Goal: Navigation & Orientation: Find specific page/section

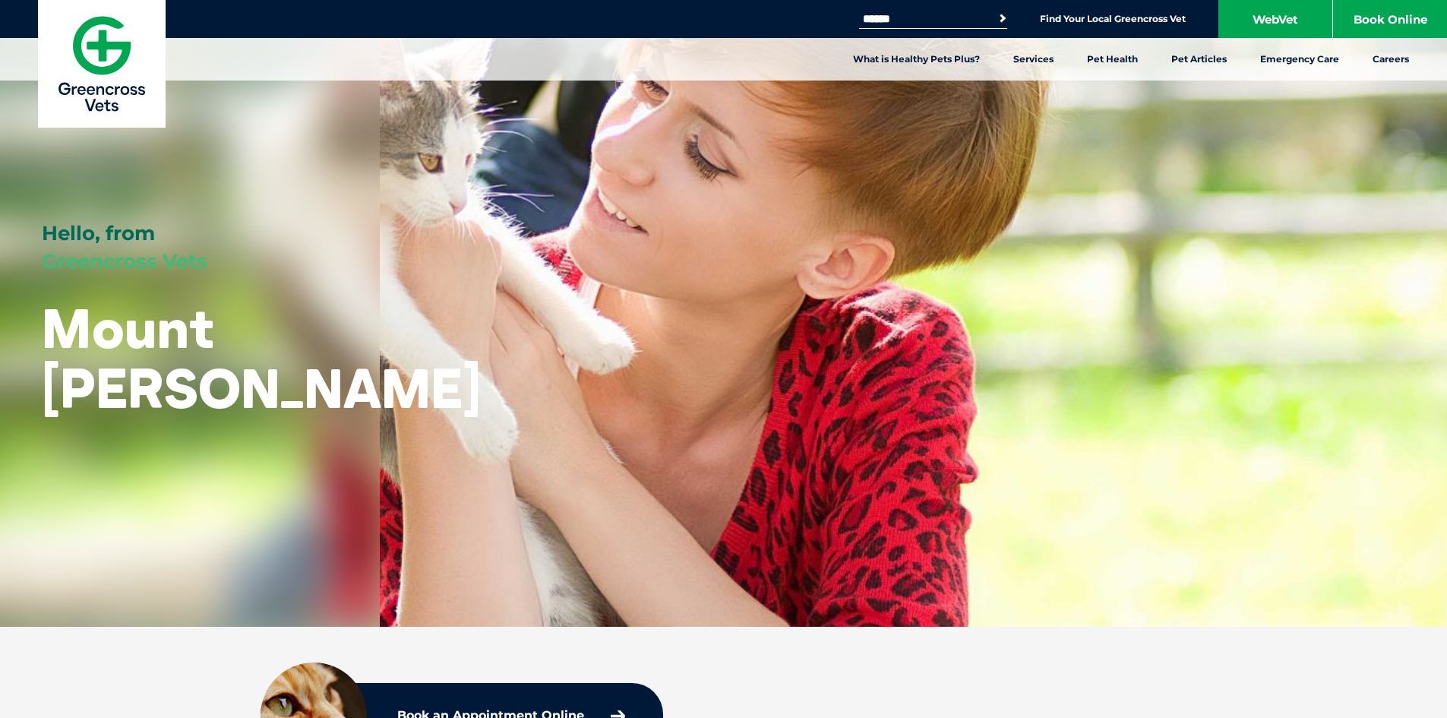
click at [1002, 17] on button "Search" at bounding box center [990, 18] width 35 height 22
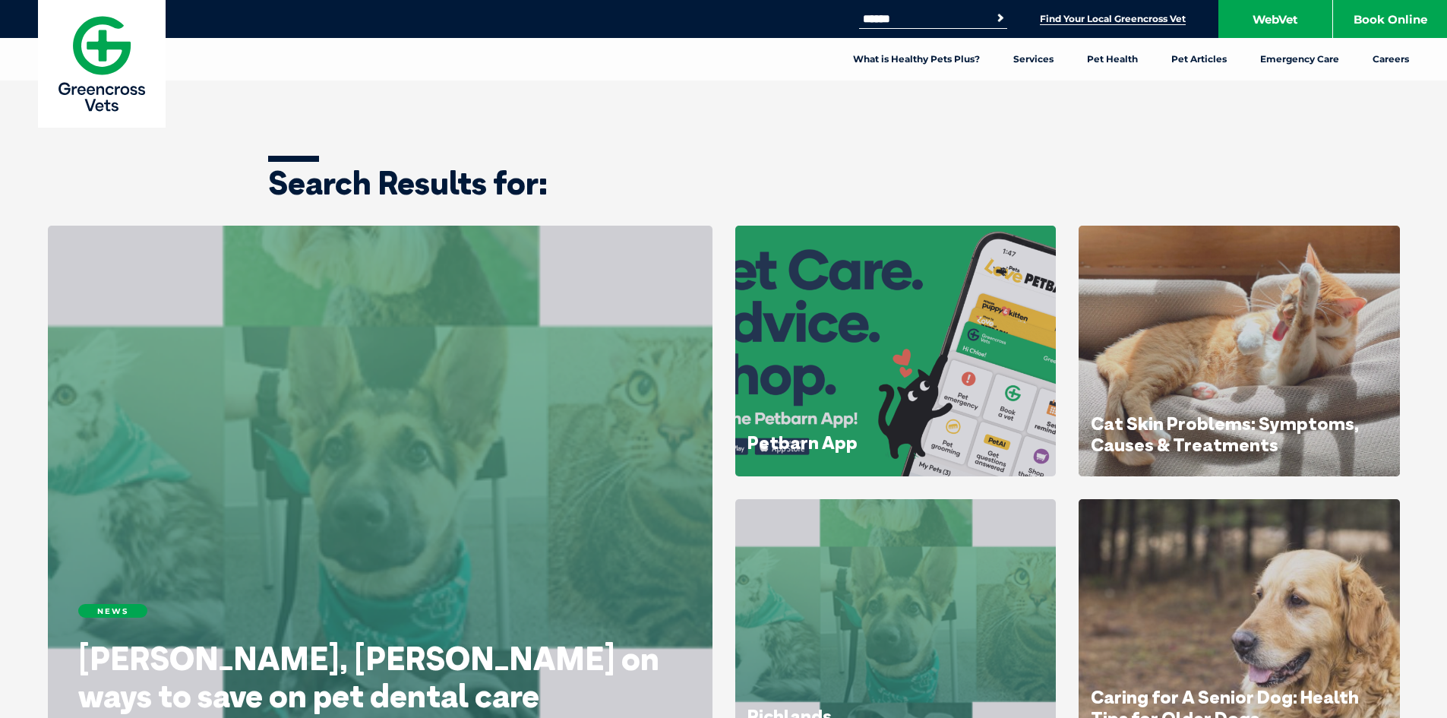
click at [1136, 17] on link "Find Your Local Greencross Vet" at bounding box center [1113, 19] width 146 height 12
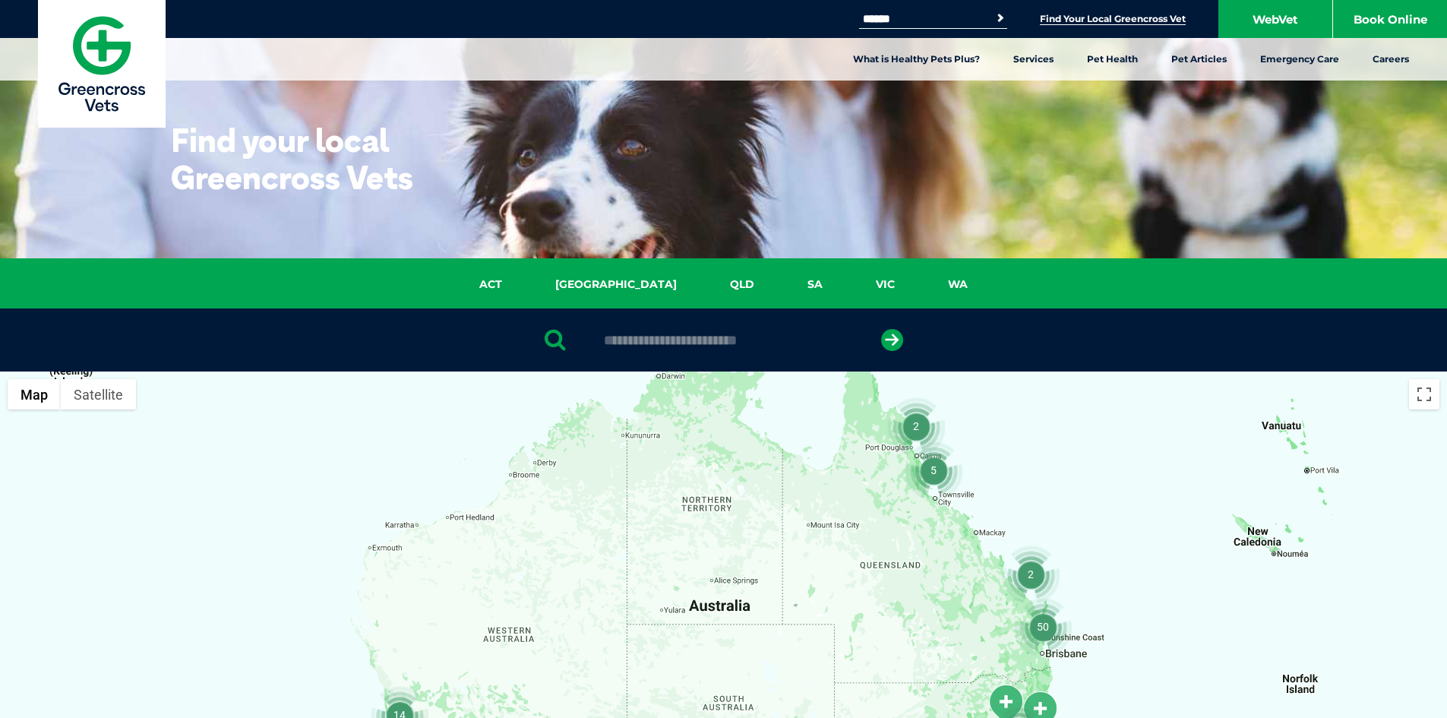
click at [1041, 626] on img "50" at bounding box center [1043, 627] width 58 height 58
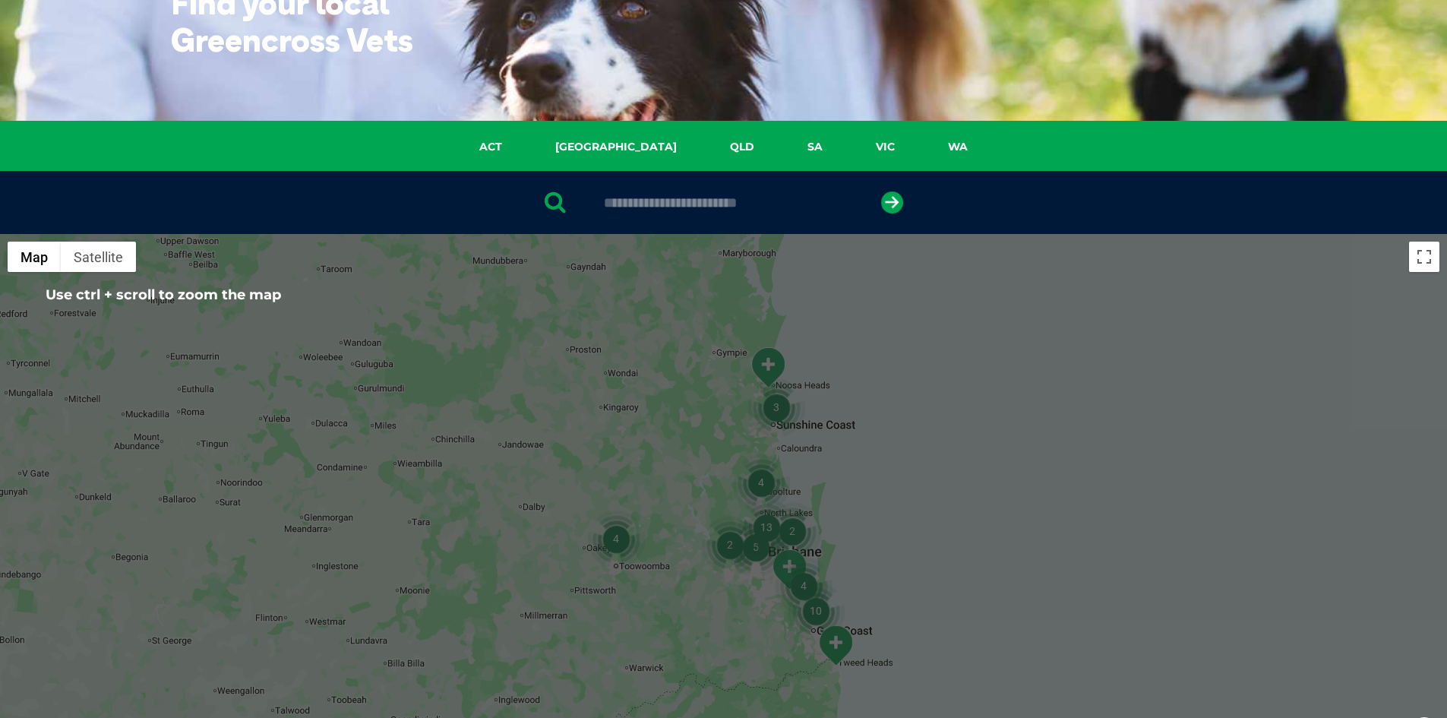
scroll to position [190, 0]
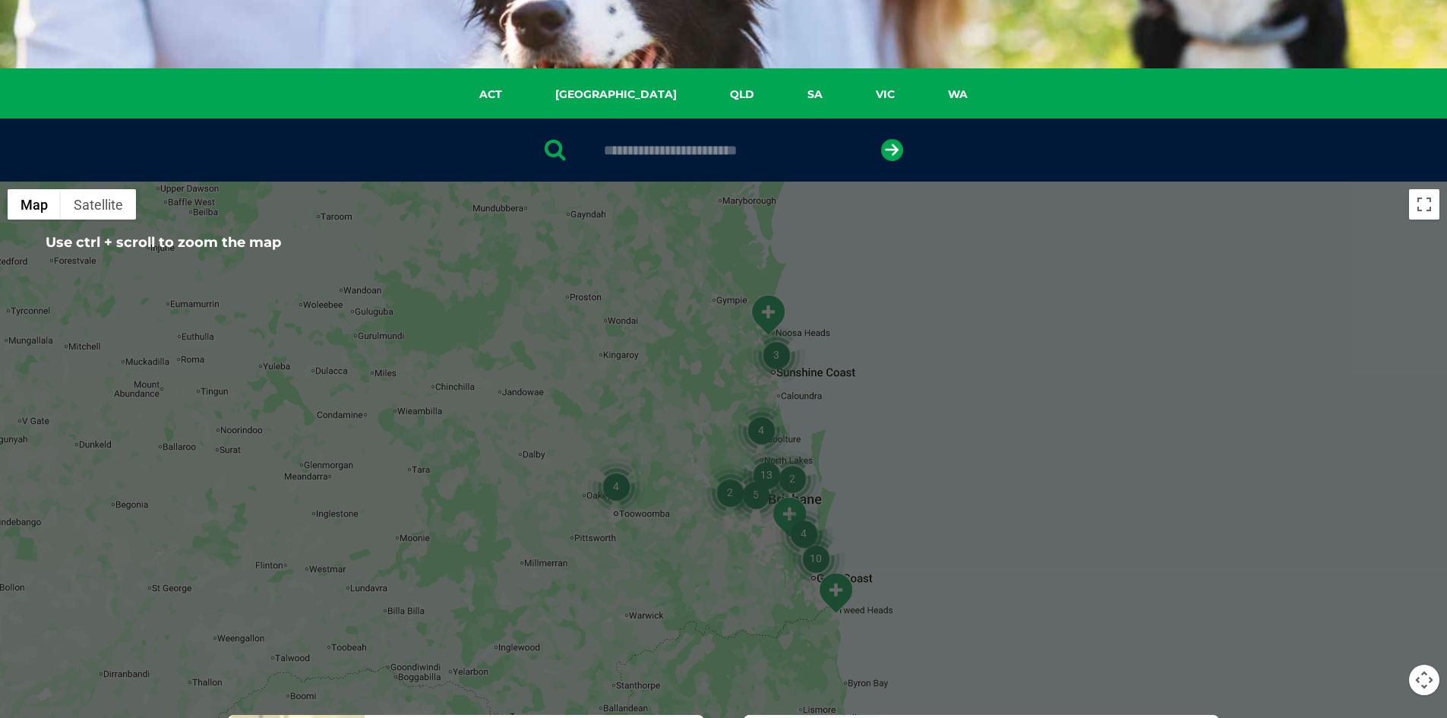
click at [1013, 522] on div "To navigate, press the arrow keys." at bounding box center [723, 475] width 1447 height 586
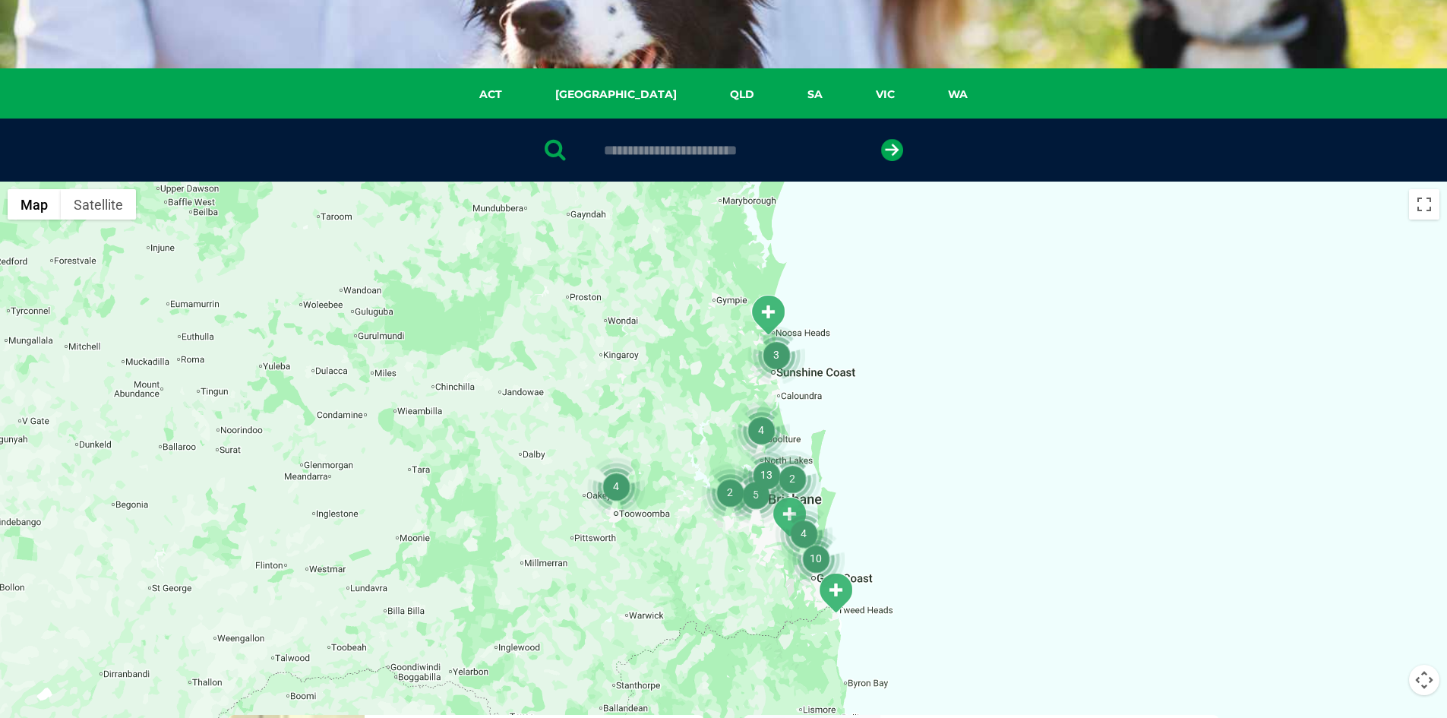
click at [800, 527] on img "4" at bounding box center [804, 533] width 58 height 58
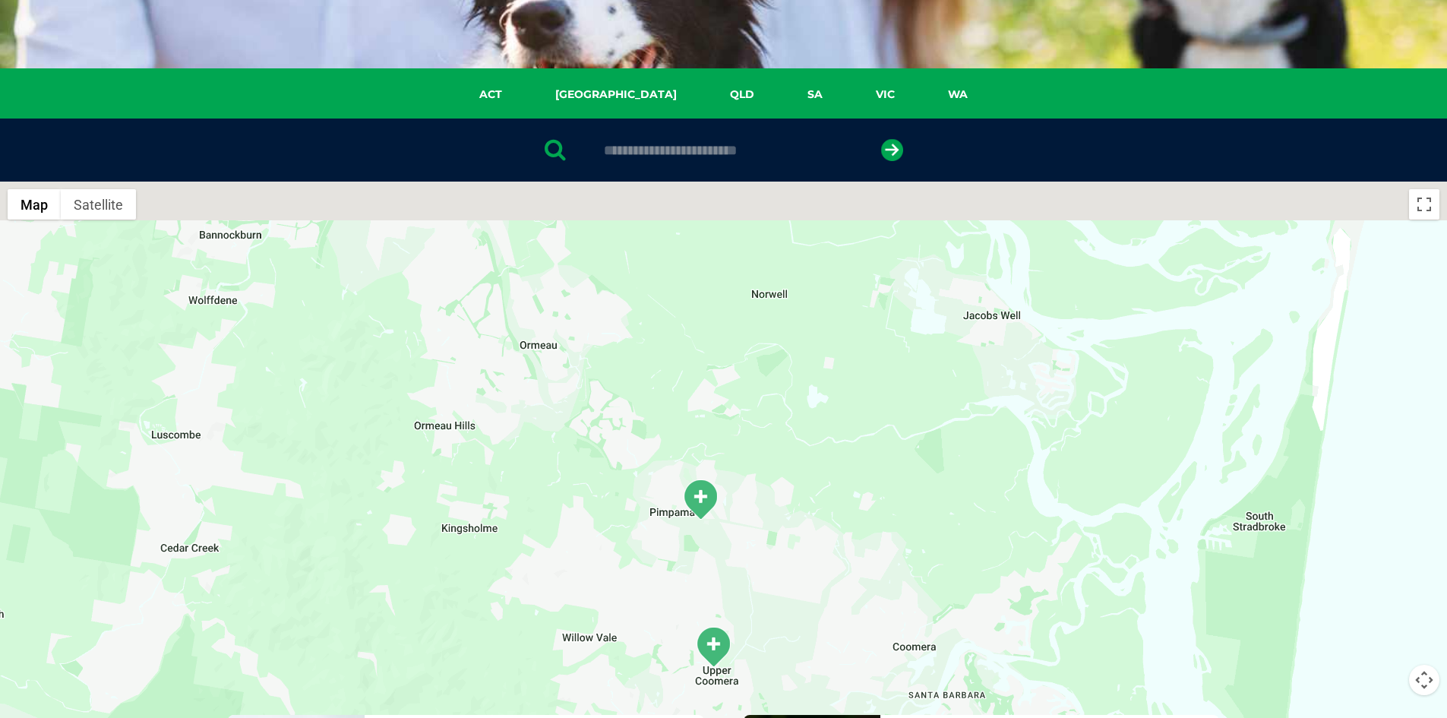
drag, startPoint x: 954, startPoint y: 310, endPoint x: 1015, endPoint y: 618, distance: 314.3
click at [1019, 620] on div "To navigate, press the arrow keys." at bounding box center [723, 475] width 1447 height 586
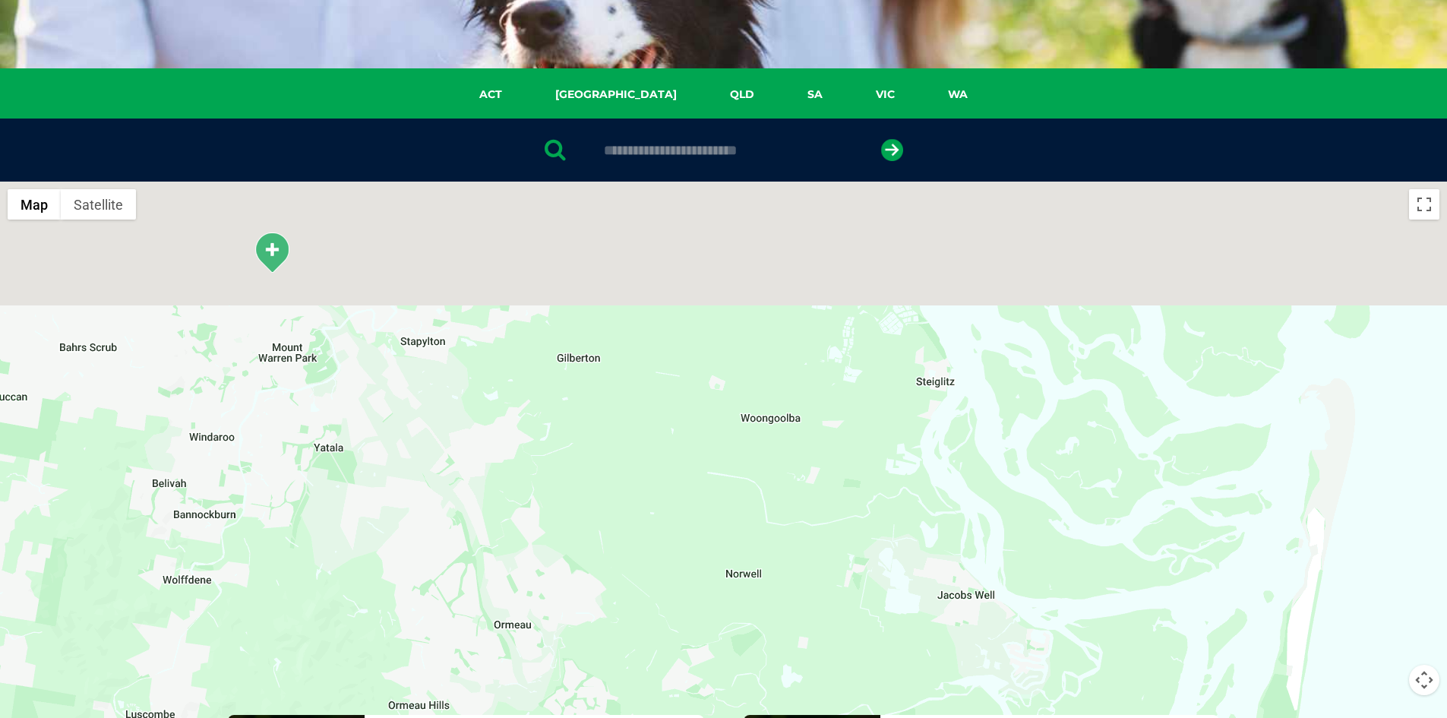
drag, startPoint x: 1066, startPoint y: 316, endPoint x: 1016, endPoint y: 623, distance: 311.0
click at [1027, 610] on div "To navigate, press the arrow keys." at bounding box center [723, 475] width 1447 height 586
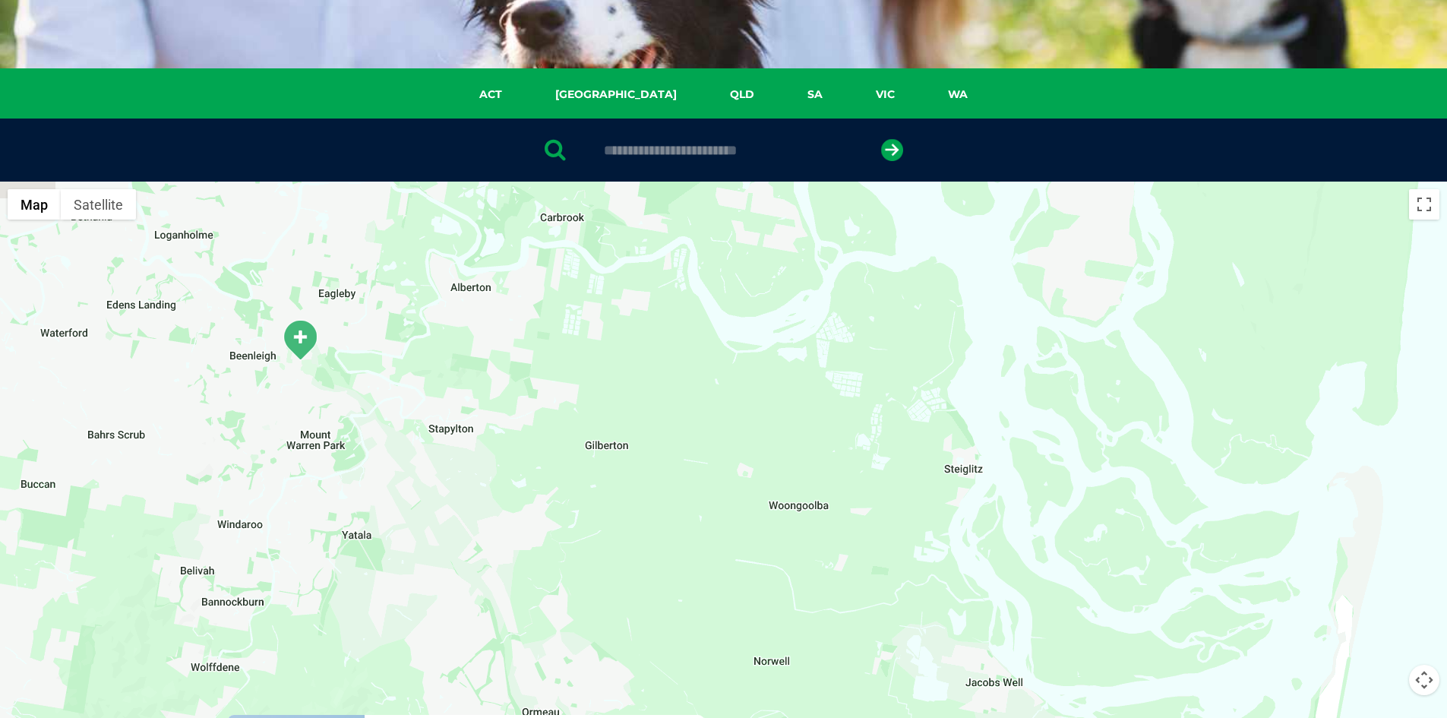
drag, startPoint x: 1117, startPoint y: 346, endPoint x: 1180, endPoint y: 365, distance: 65.8
click at [1180, 365] on div "To navigate, press the arrow keys." at bounding box center [723, 475] width 1447 height 586
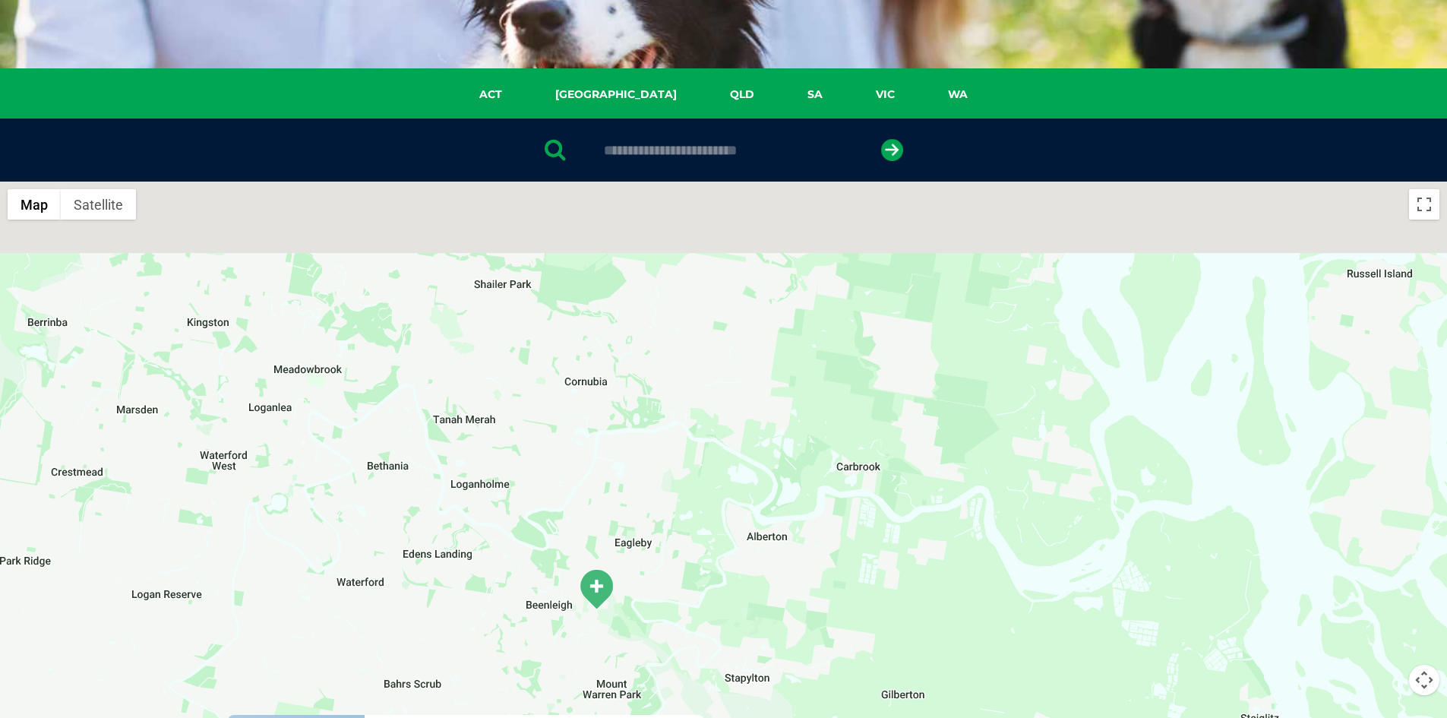
drag, startPoint x: 640, startPoint y: 333, endPoint x: 904, endPoint y: 570, distance: 355.0
click at [951, 594] on div "To navigate, press the arrow keys." at bounding box center [723, 475] width 1447 height 586
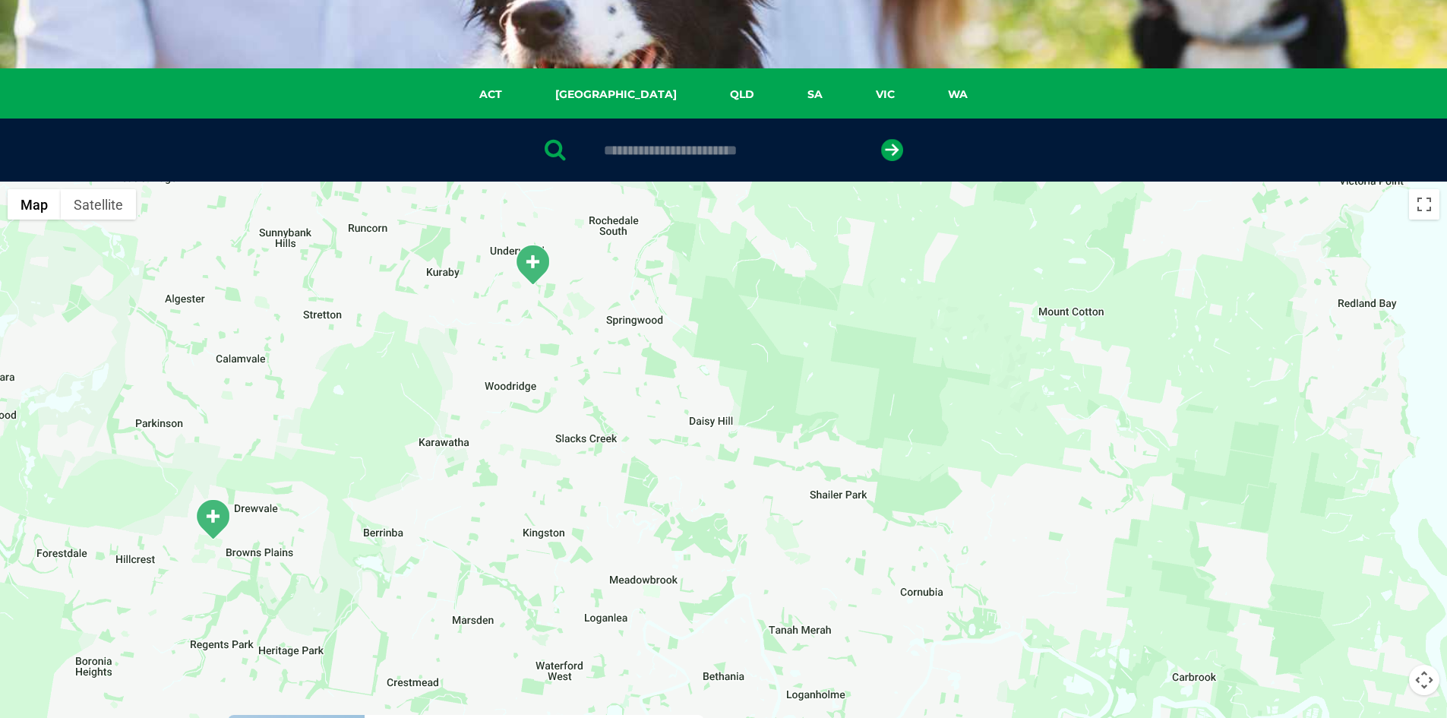
drag, startPoint x: 680, startPoint y: 345, endPoint x: 972, endPoint y: 529, distance: 345.2
click at [972, 529] on div "To navigate, press the arrow keys." at bounding box center [723, 475] width 1447 height 586
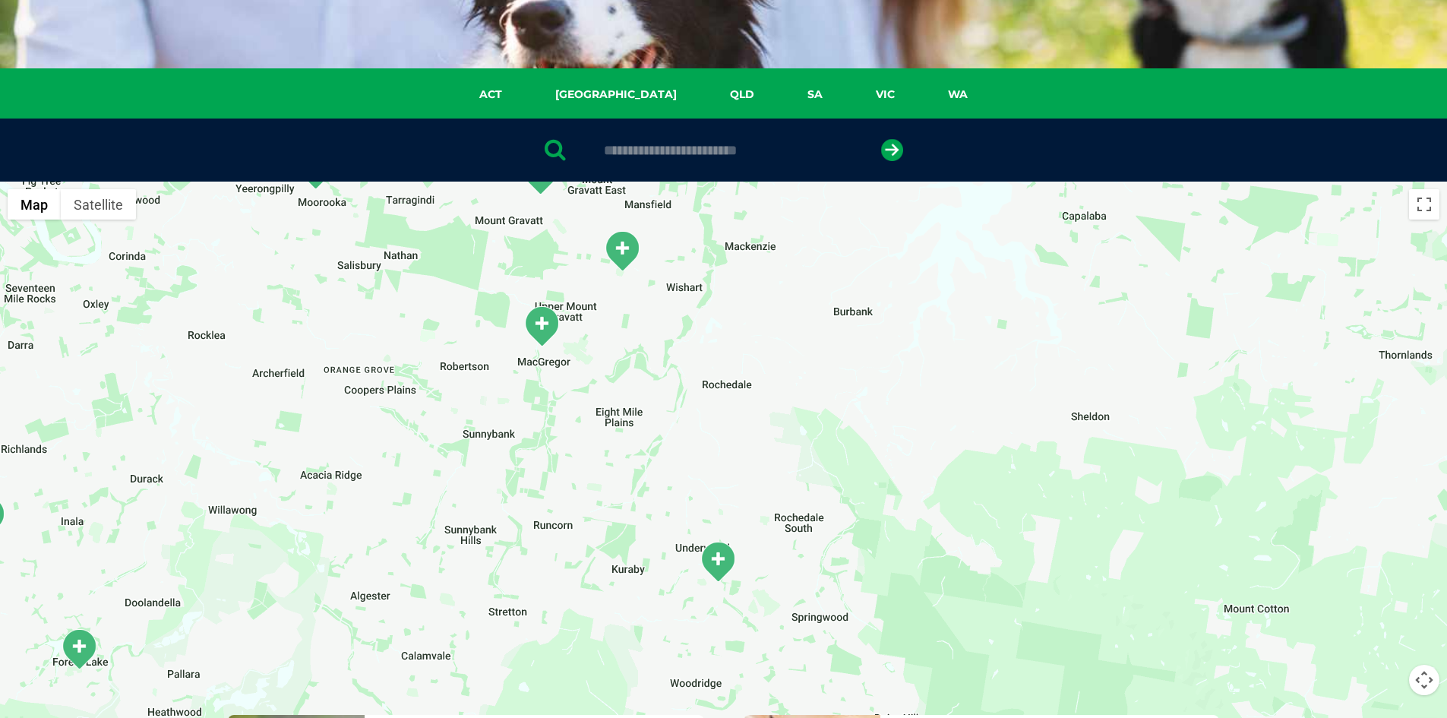
drag, startPoint x: 633, startPoint y: 287, endPoint x: 822, endPoint y: 598, distance: 363.7
click at [822, 598] on div "To navigate, press the arrow keys." at bounding box center [723, 475] width 1447 height 586
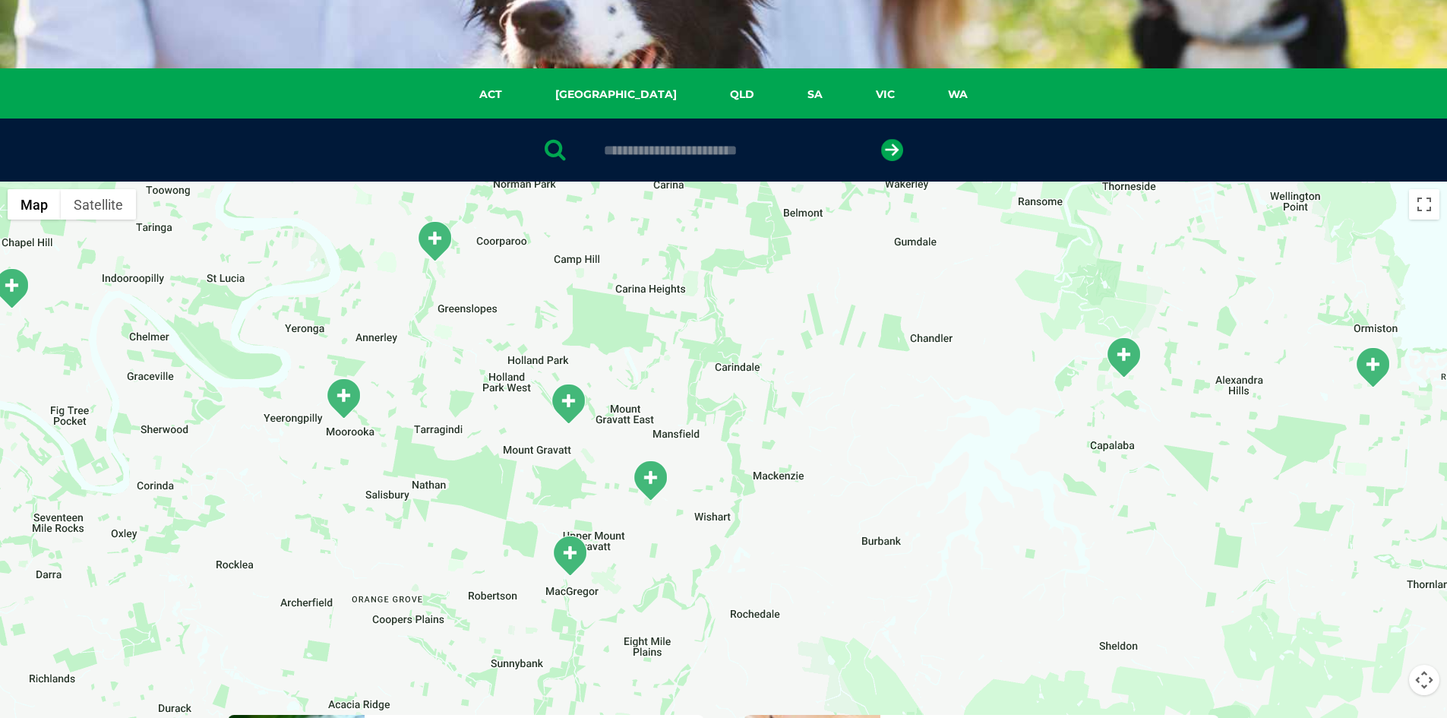
drag, startPoint x: 768, startPoint y: 340, endPoint x: 791, endPoint y: 545, distance: 206.4
click at [791, 545] on div "To navigate, press the arrow keys." at bounding box center [723, 475] width 1447 height 586
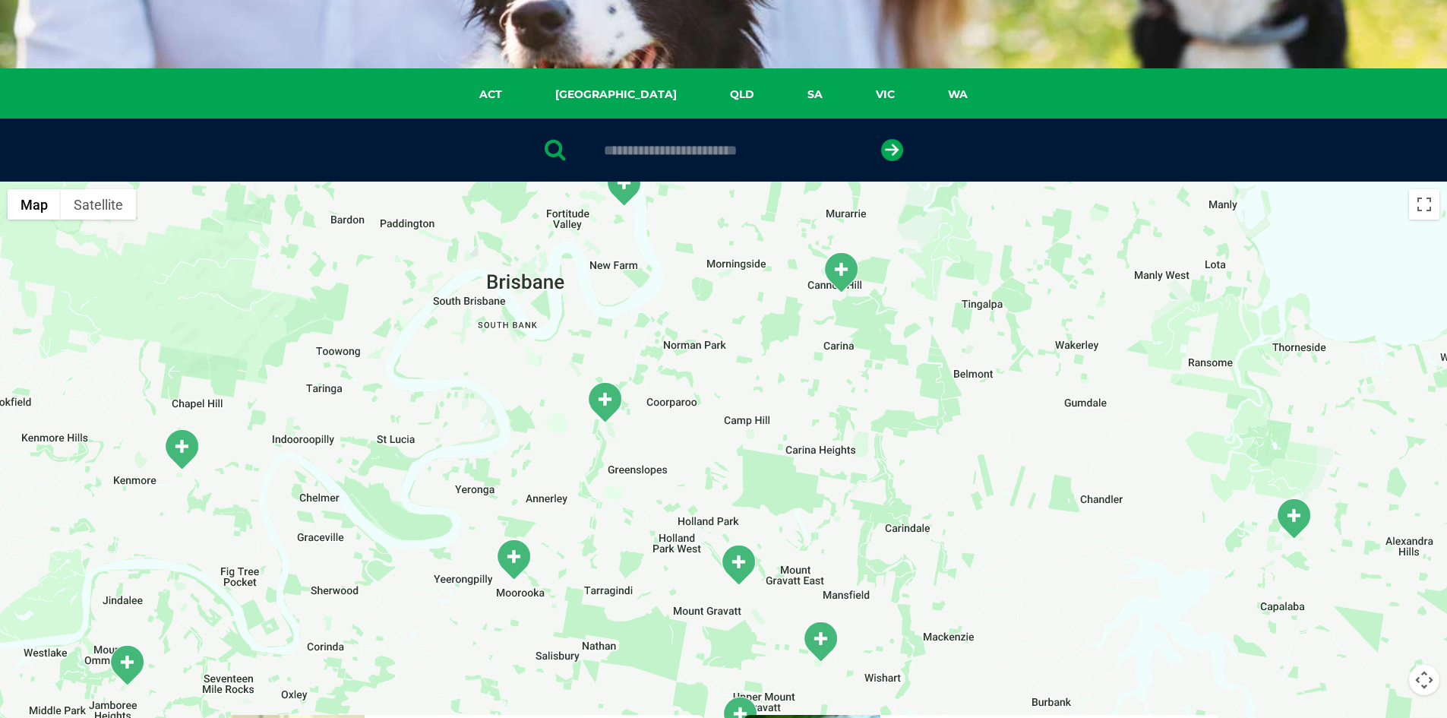
drag, startPoint x: 615, startPoint y: 330, endPoint x: 792, endPoint y: 491, distance: 239.3
click at [792, 491] on div "To navigate, press the arrow keys." at bounding box center [723, 475] width 1447 height 586
click at [596, 398] on img "Woolloongabba" at bounding box center [605, 402] width 38 height 42
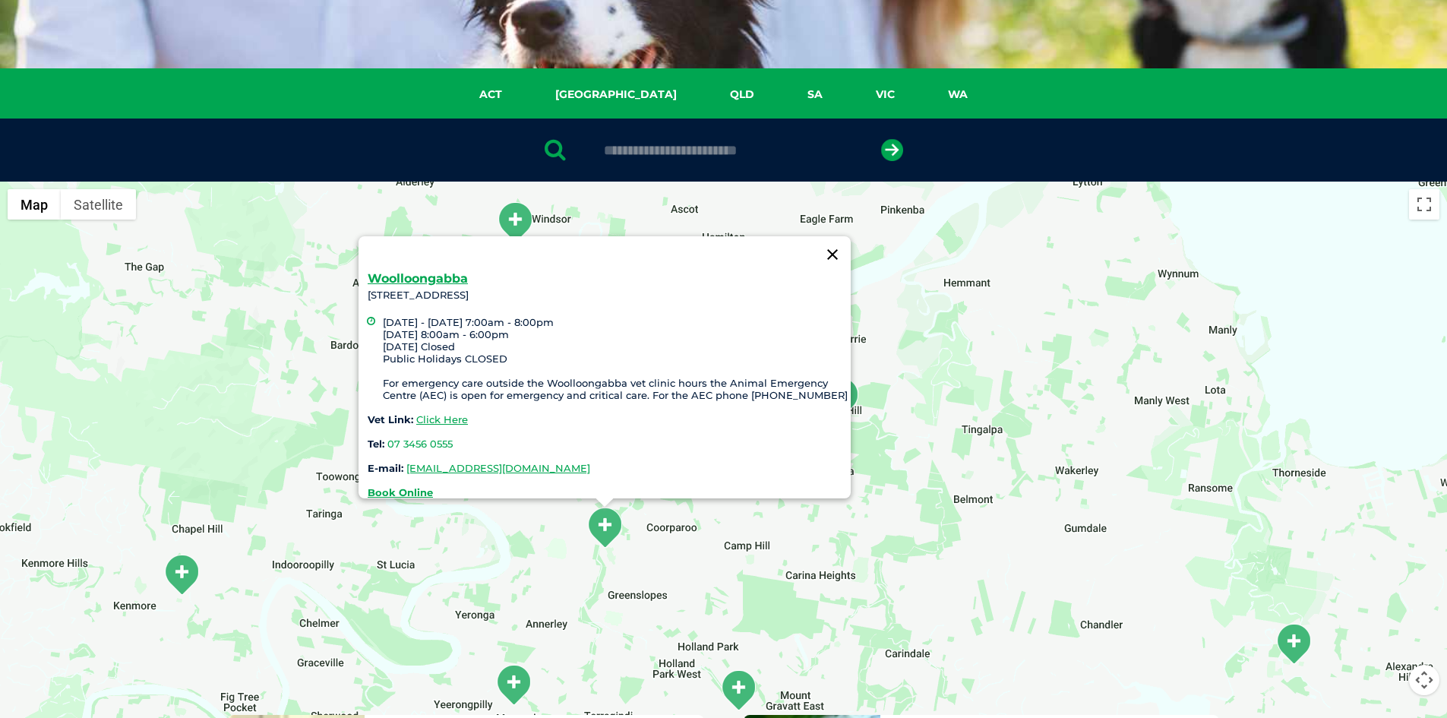
click at [836, 248] on button "Close" at bounding box center [832, 254] width 36 height 36
